Goal: Information Seeking & Learning: Obtain resource

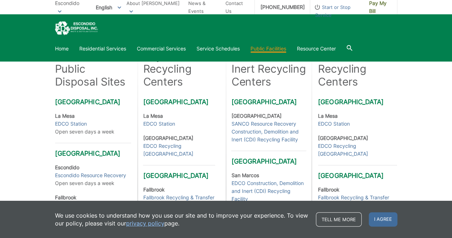
scroll to position [191, 0]
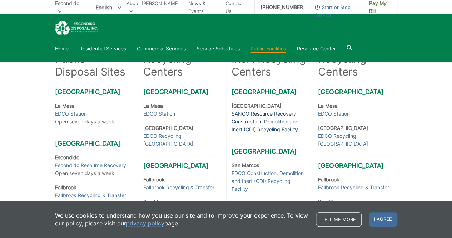
click at [266, 110] on link "SANCO Resource Recovery Construction, Demolition and Inert (CDI) Recycling Faci…" at bounding box center [268, 122] width 75 height 24
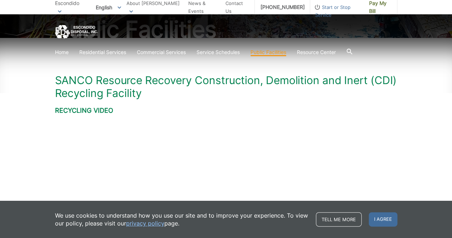
scroll to position [107, 0]
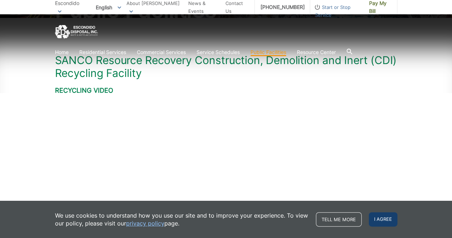
click at [380, 221] on span "I agree" at bounding box center [383, 219] width 29 height 14
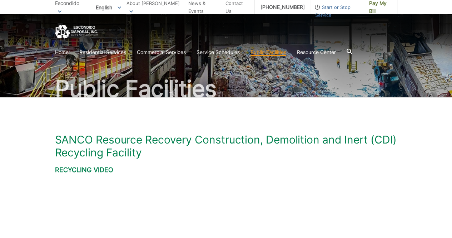
scroll to position [24, 0]
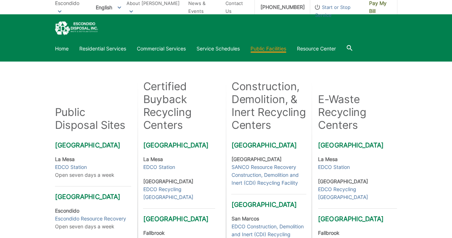
scroll to position [119, 0]
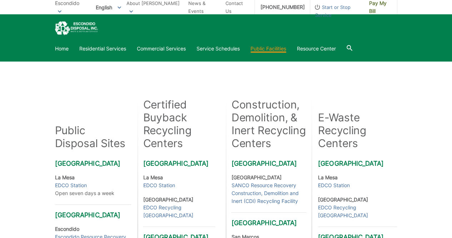
click at [0, 0] on link "Recycling" at bounding box center [0, 0] width 0 height 0
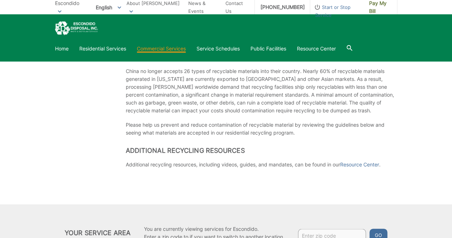
scroll to position [501, 0]
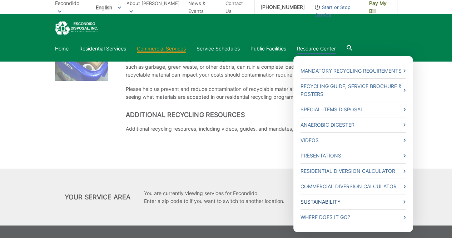
click at [377, 203] on link "Sustainability" at bounding box center [353, 202] width 105 height 8
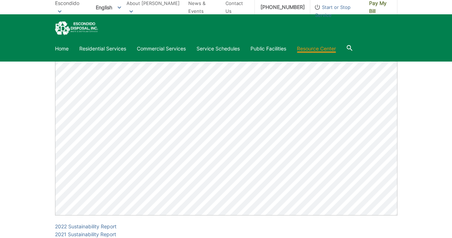
scroll to position [322, 0]
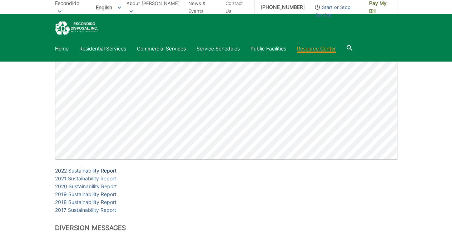
click at [113, 173] on link "2022 Sustainability Report" at bounding box center [86, 171] width 62 height 8
